Goal: Task Accomplishment & Management: Use online tool/utility

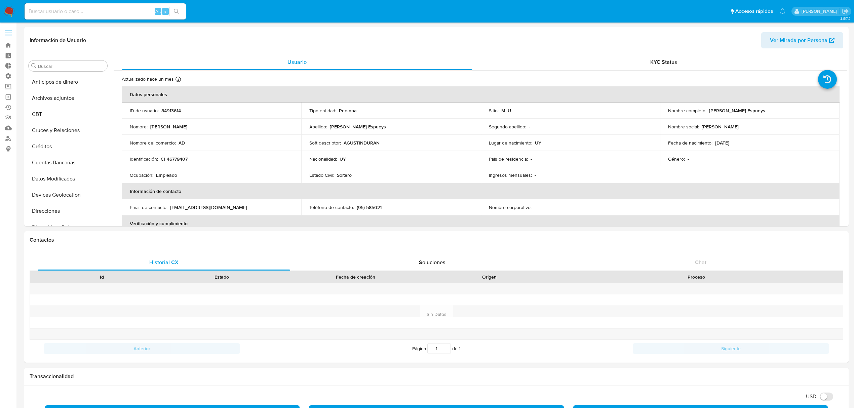
select select "10"
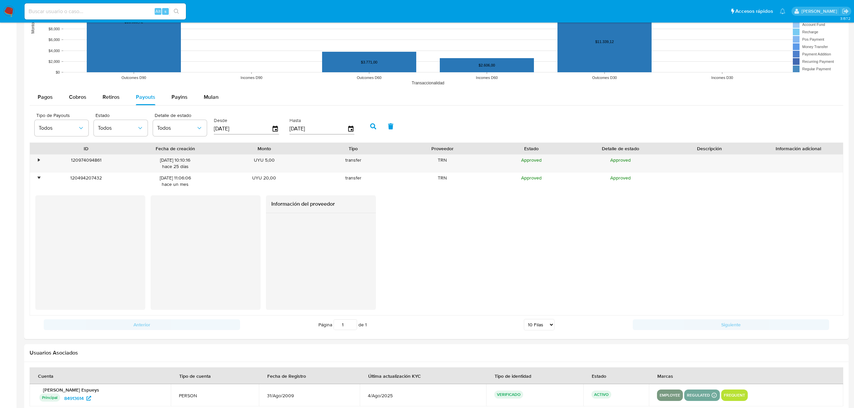
scroll to position [300, 0]
click at [787, 122] on div "Tipo de Payouts Todos Estado Todos Detalle de estado Todos Desde 05/06/2025 Has…" at bounding box center [436, 126] width 813 height 34
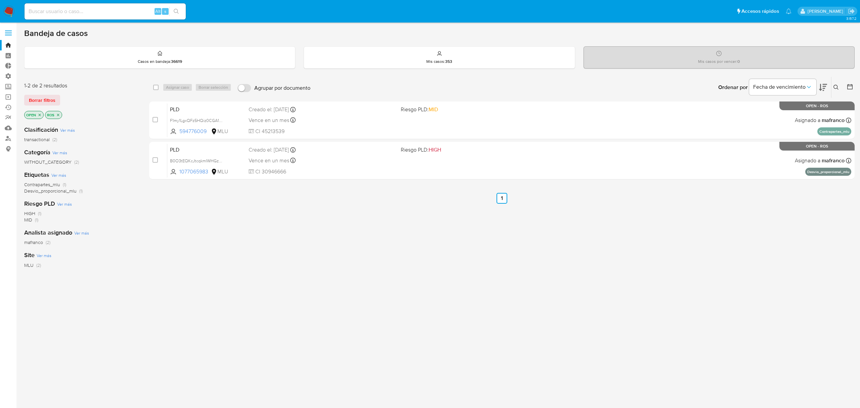
click at [13, 12] on img at bounding box center [8, 11] width 11 height 11
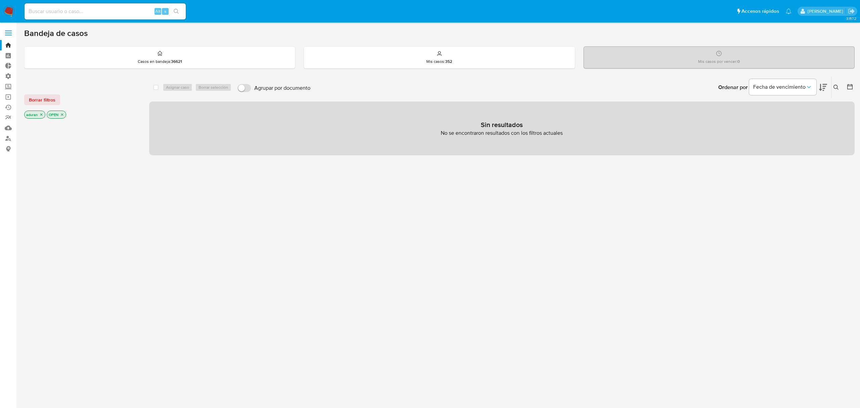
click at [56, 99] on button "Borrar filtros" at bounding box center [42, 99] width 36 height 11
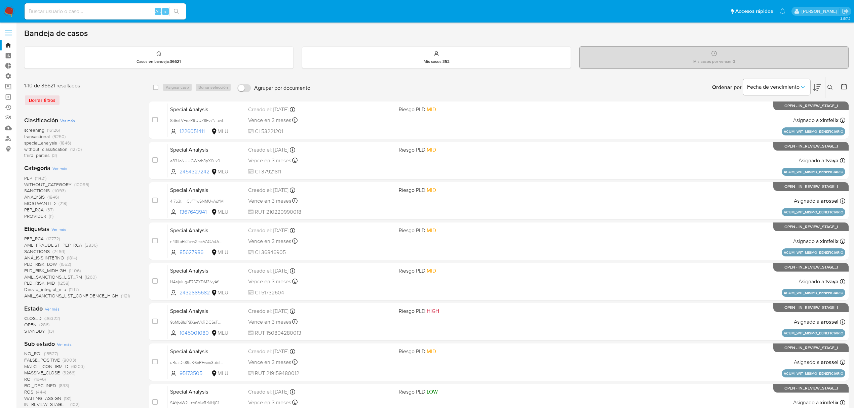
click at [71, 118] on span "Ver más" at bounding box center [67, 121] width 15 height 6
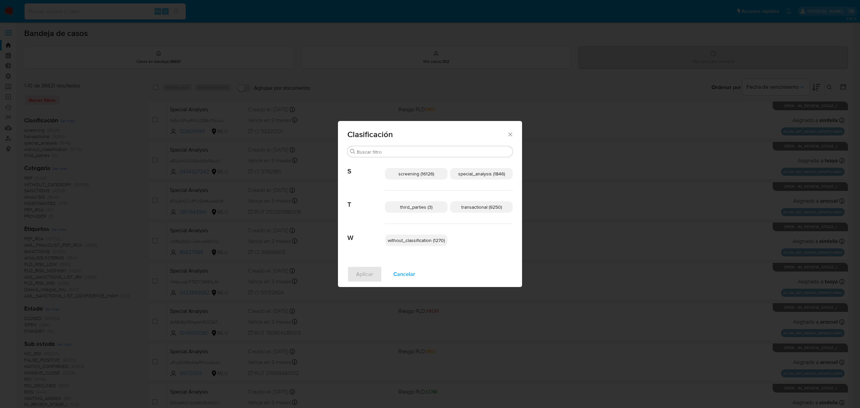
click at [480, 172] on span "special_analysis (1846)" at bounding box center [481, 173] width 47 height 7
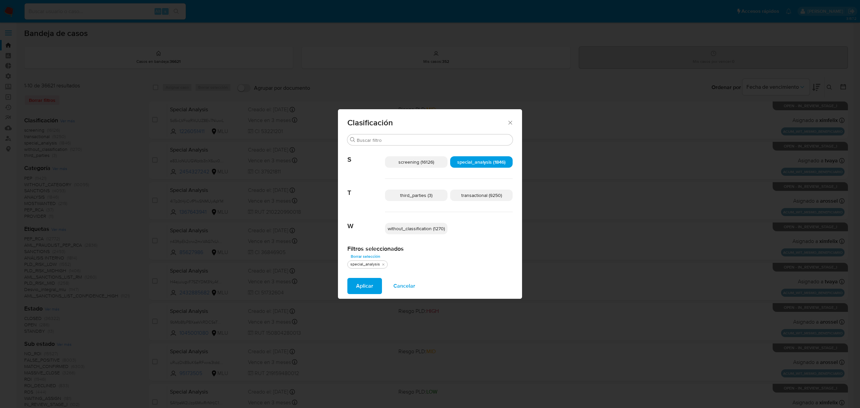
click at [472, 195] on span "transactional (9250)" at bounding box center [481, 195] width 41 height 7
click at [356, 284] on span "Aplicar" at bounding box center [364, 286] width 17 height 15
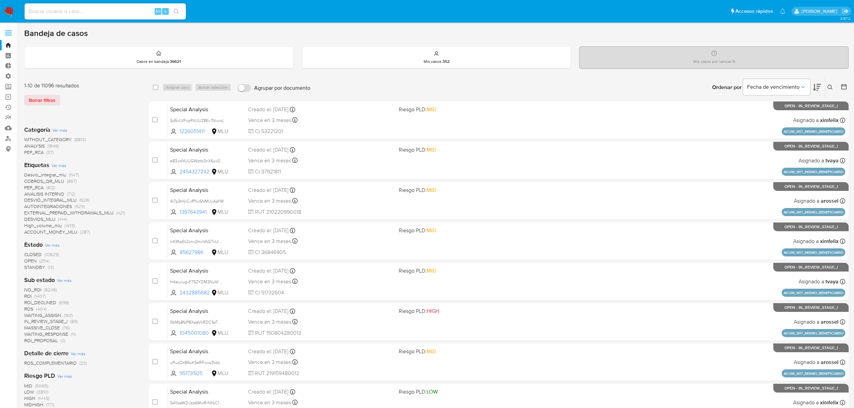
click at [818, 90] on icon at bounding box center [817, 87] width 8 height 8
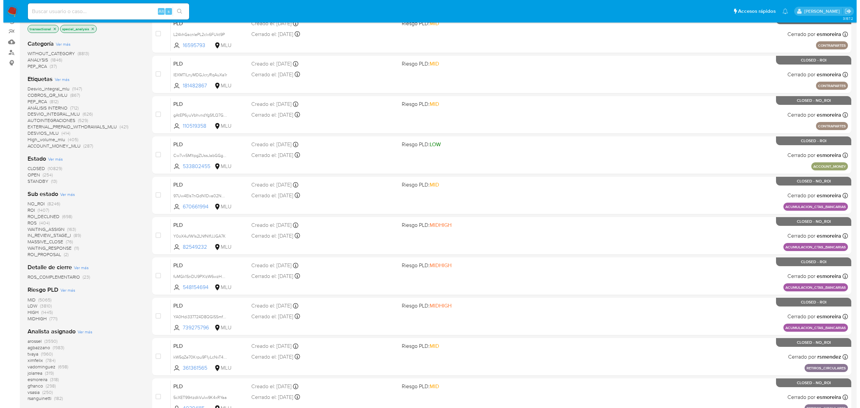
scroll to position [151, 0]
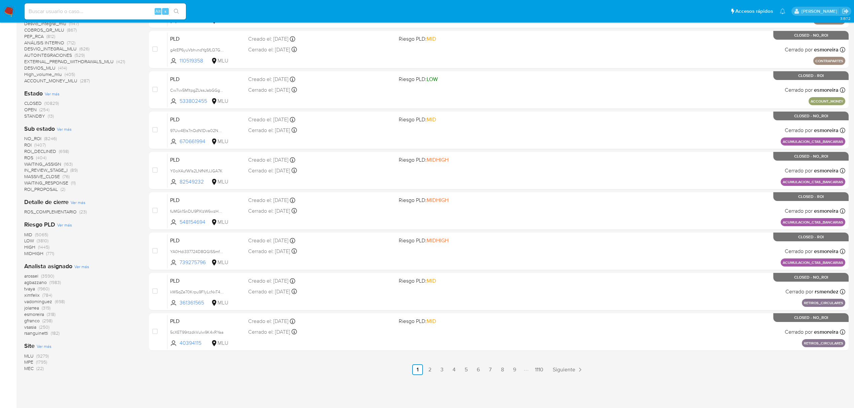
click at [57, 93] on span "Ver más" at bounding box center [52, 94] width 15 height 6
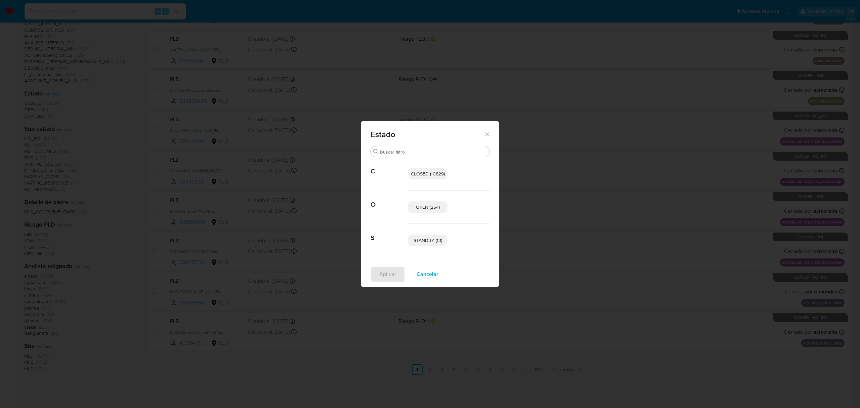
click at [433, 244] on p "STANDBY (13)" at bounding box center [427, 240] width 39 height 11
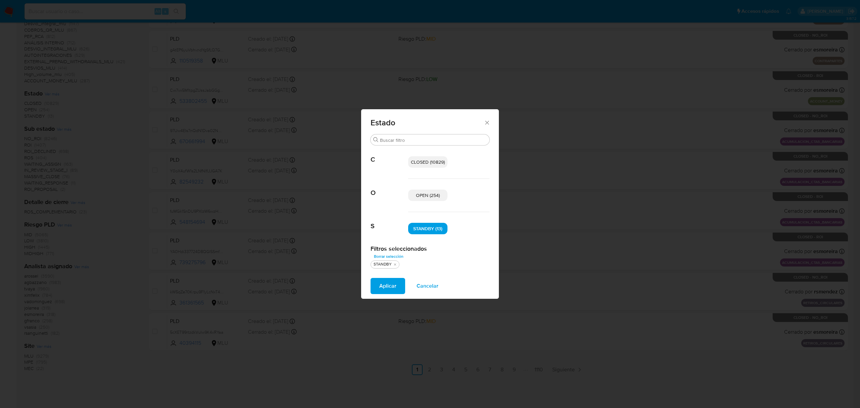
click at [421, 203] on div "OPEN (254)" at bounding box center [448, 195] width 81 height 33
click at [421, 197] on span "OPEN (254)" at bounding box center [428, 195] width 24 height 7
click at [373, 286] on button "Aplicar" at bounding box center [388, 286] width 35 height 16
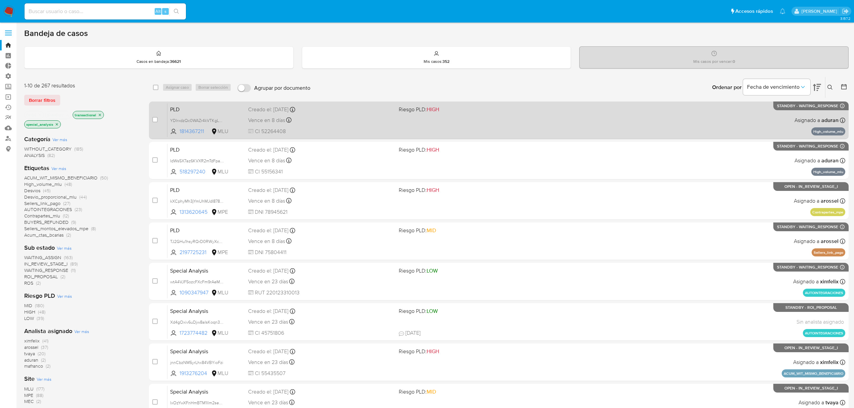
click at [394, 117] on div "PLD YDIrxdzQc0WAZr4kVTKgLZFY 1814367211 MLU Riesgo PLD: HIGH Creado el: 12/06/2…" at bounding box center [506, 120] width 678 height 34
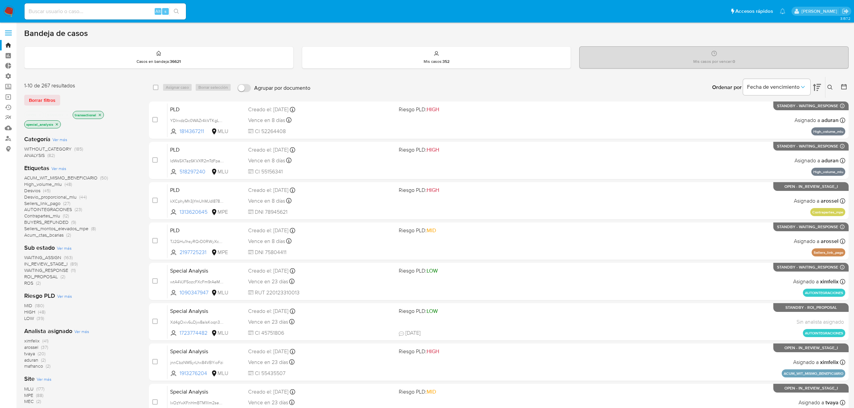
click at [9, 13] on img at bounding box center [8, 11] width 11 height 11
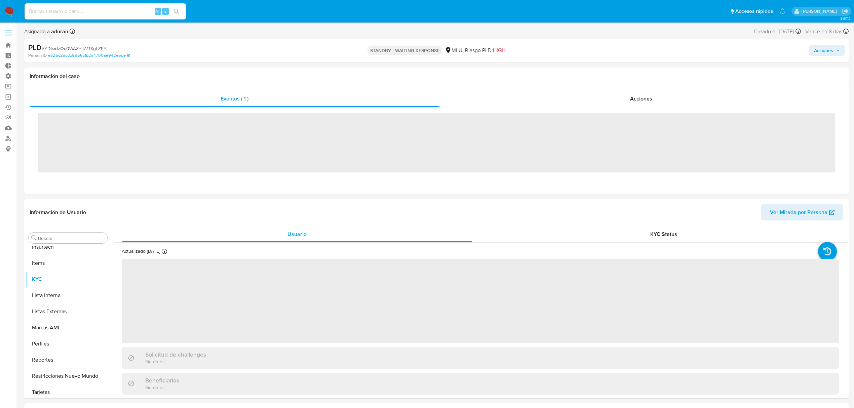
scroll to position [300, 0]
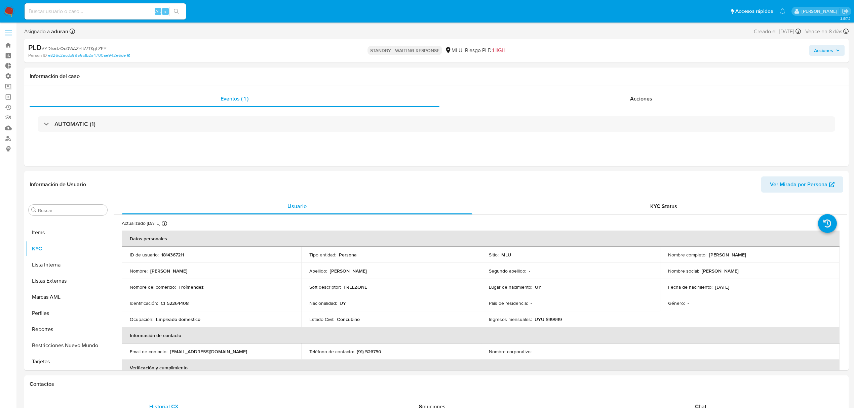
select select "10"
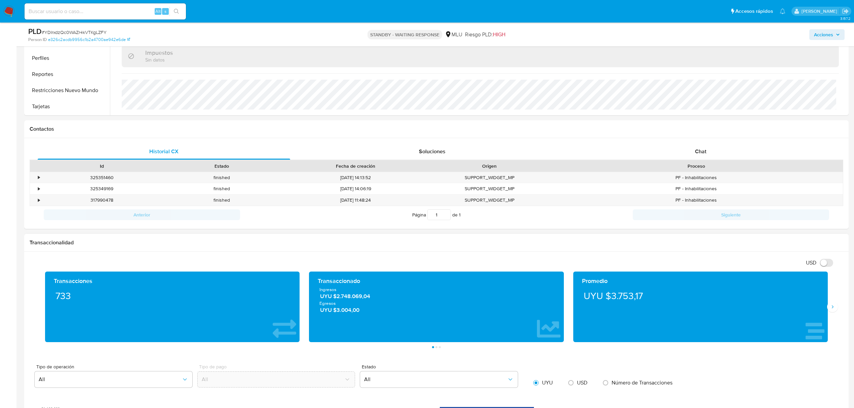
scroll to position [269, 0]
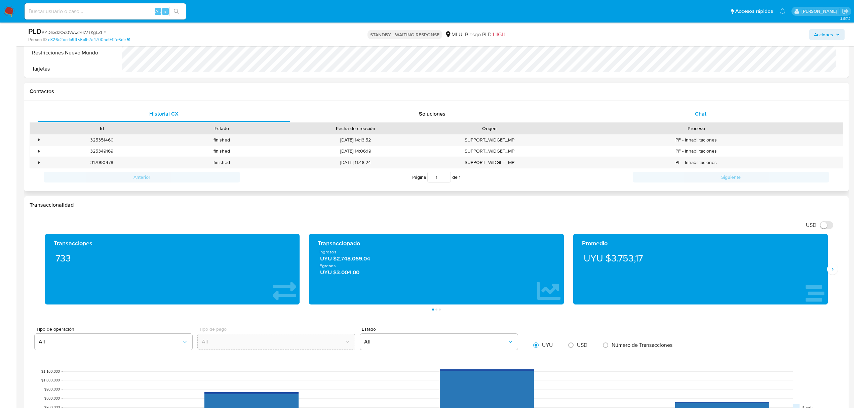
click at [672, 113] on div "Chat" at bounding box center [700, 114] width 252 height 16
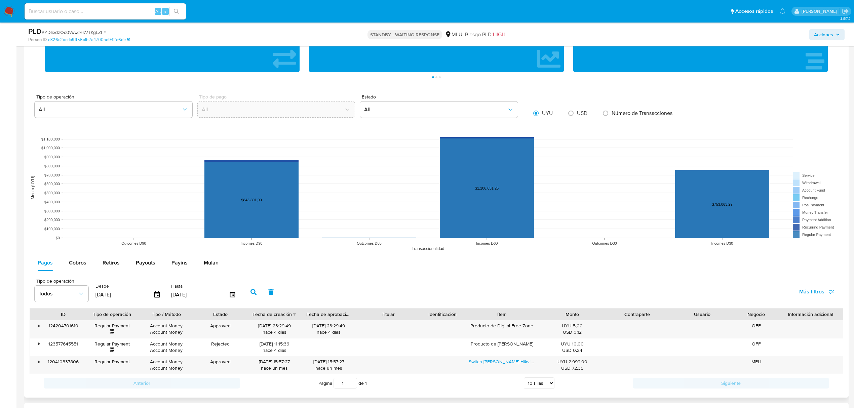
scroll to position [844, 0]
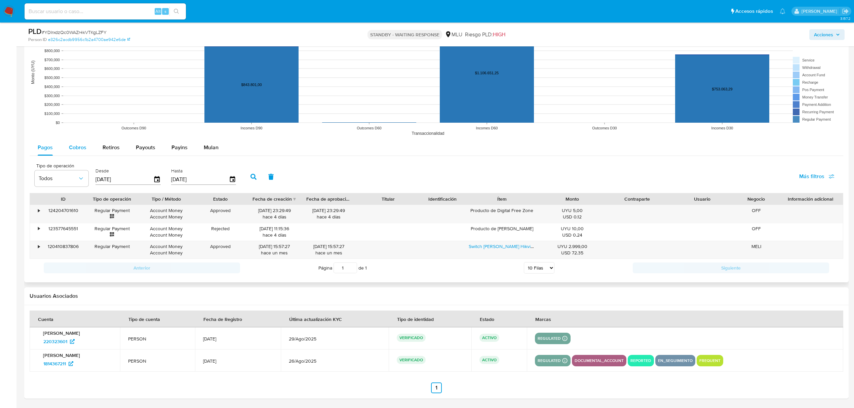
click at [74, 155] on div "Cobros" at bounding box center [77, 147] width 17 height 16
select select "10"
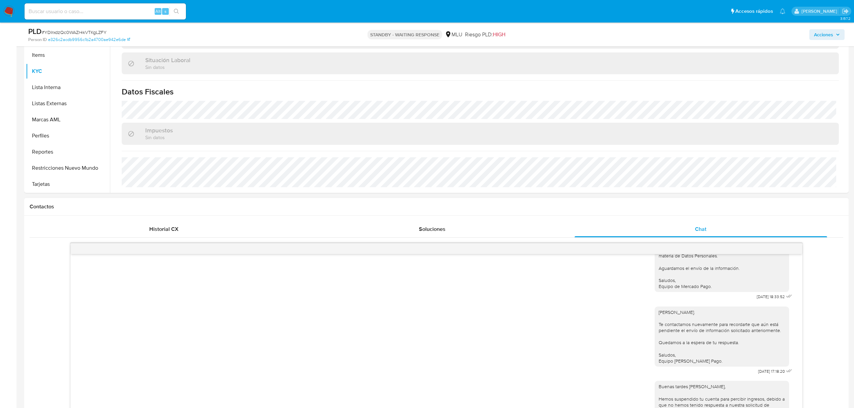
scroll to position [314, 0]
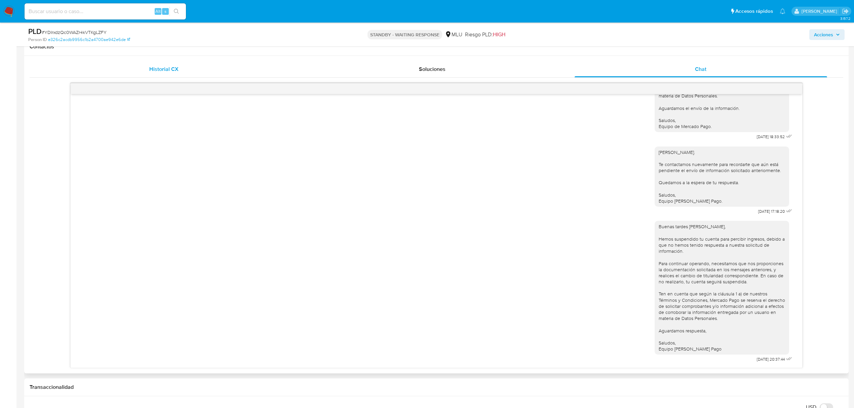
click at [167, 73] on div "Historial CX" at bounding box center [164, 69] width 252 height 16
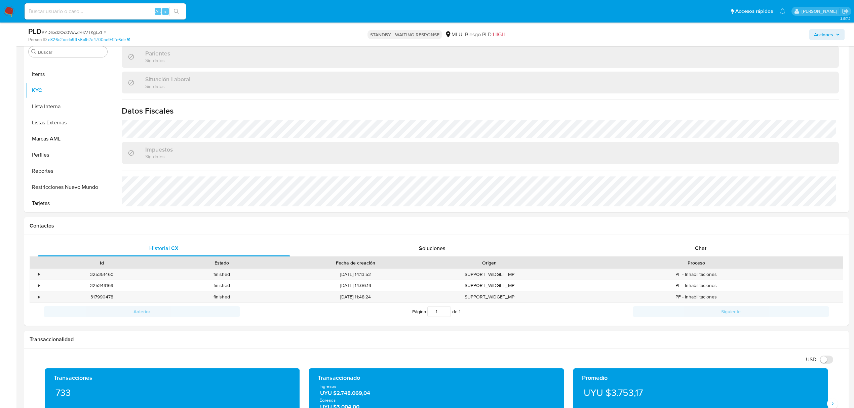
scroll to position [0, 0]
